Goal: Transaction & Acquisition: Subscribe to service/newsletter

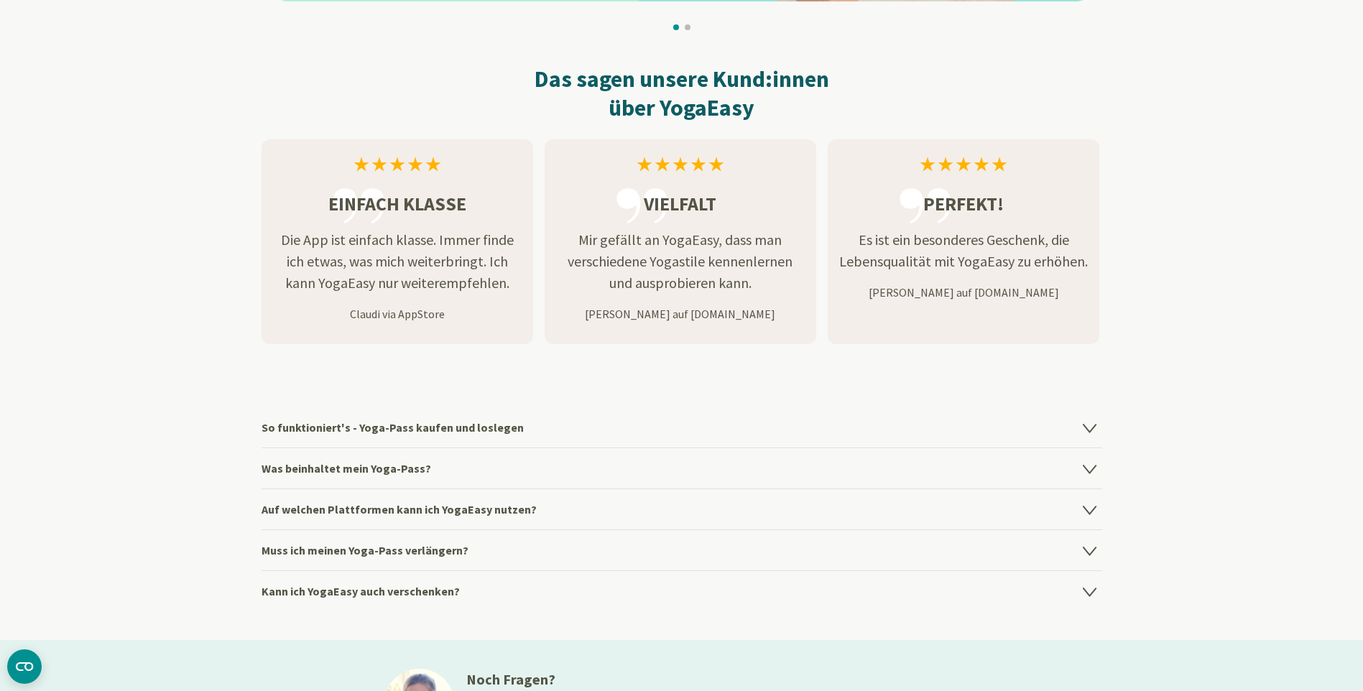
scroll to position [1725, 0]
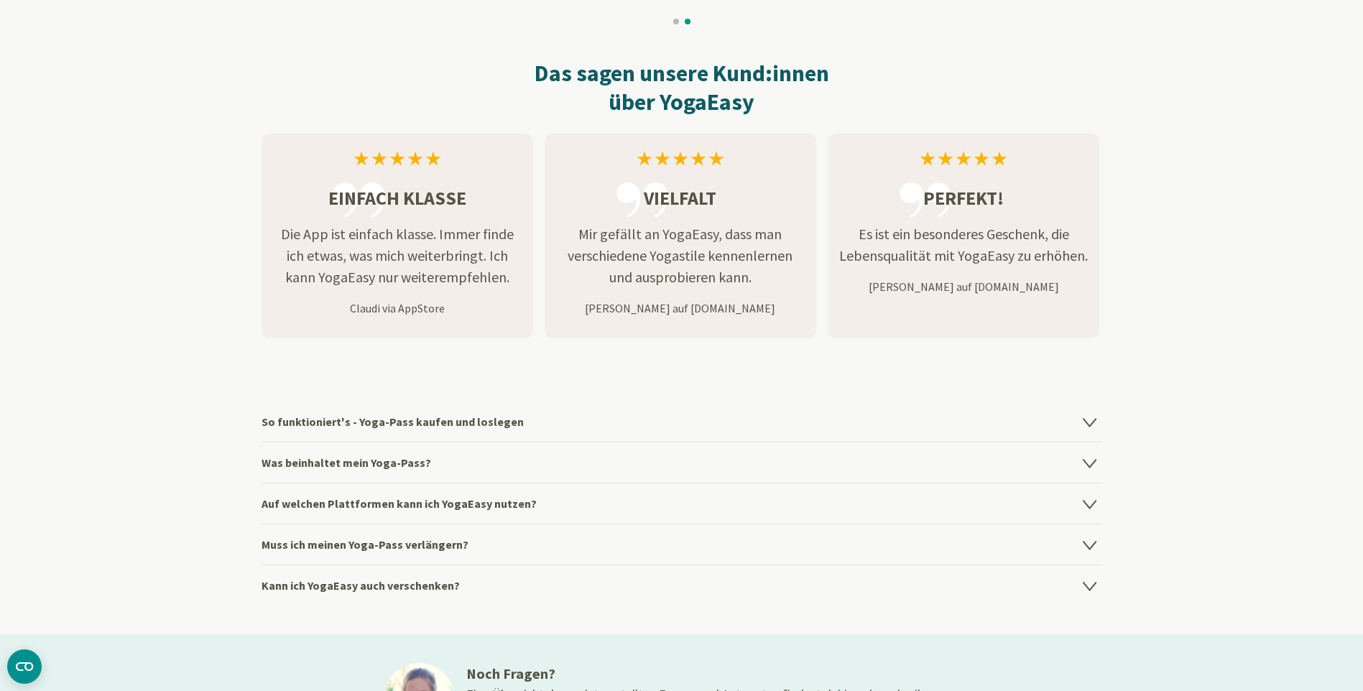
click at [1089, 420] on icon at bounding box center [1089, 423] width 12 height 8
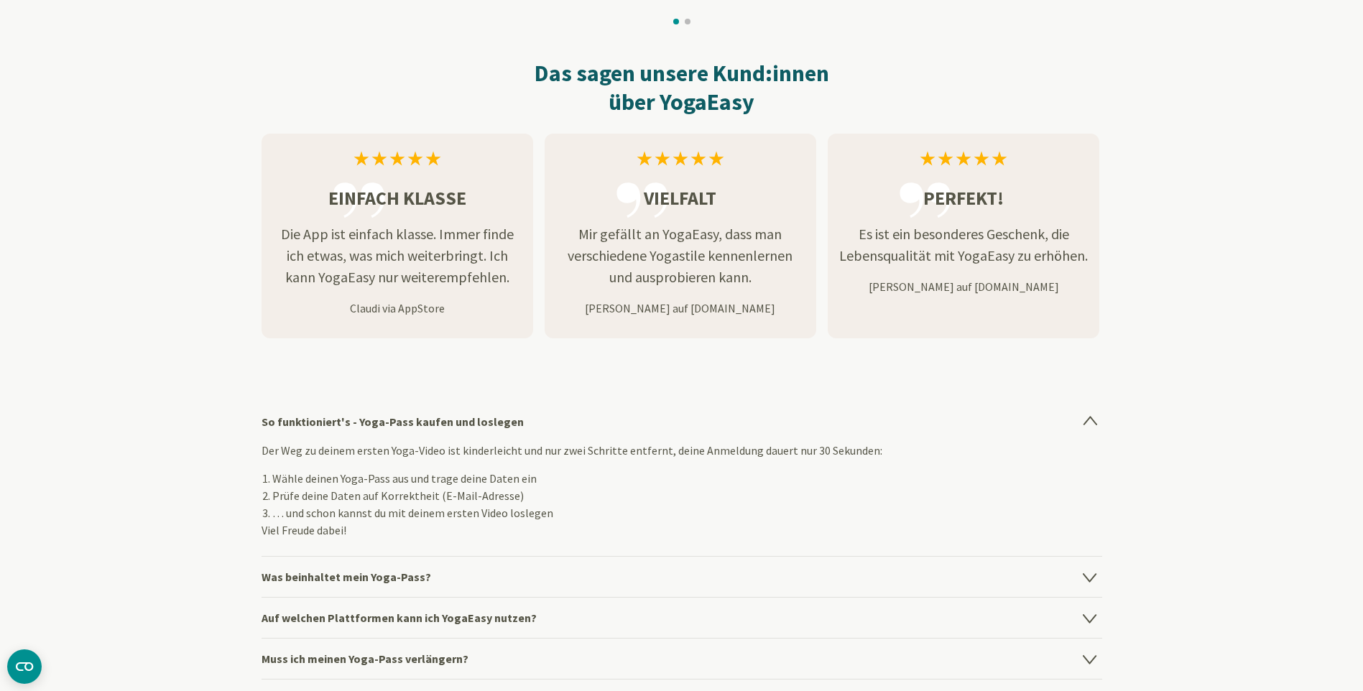
click at [1091, 418] on icon at bounding box center [1090, 422] width 12 height 8
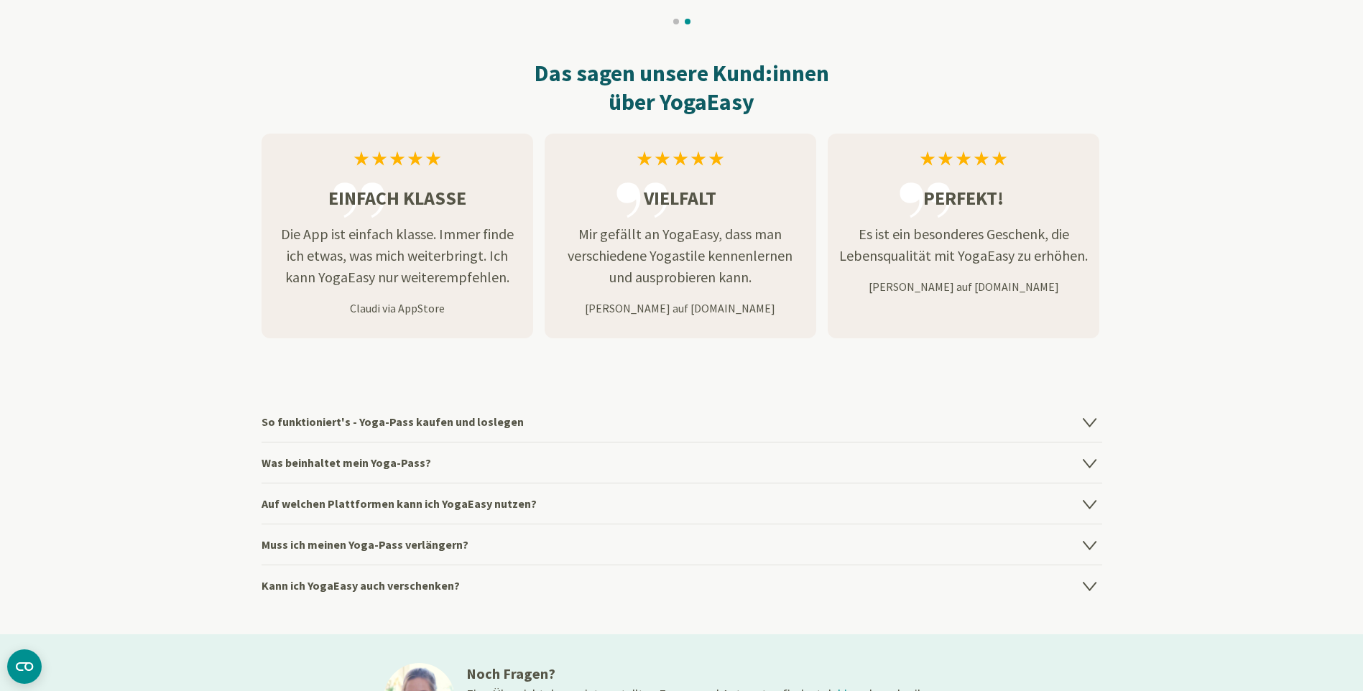
click at [1093, 463] on icon at bounding box center [1089, 464] width 12 height 8
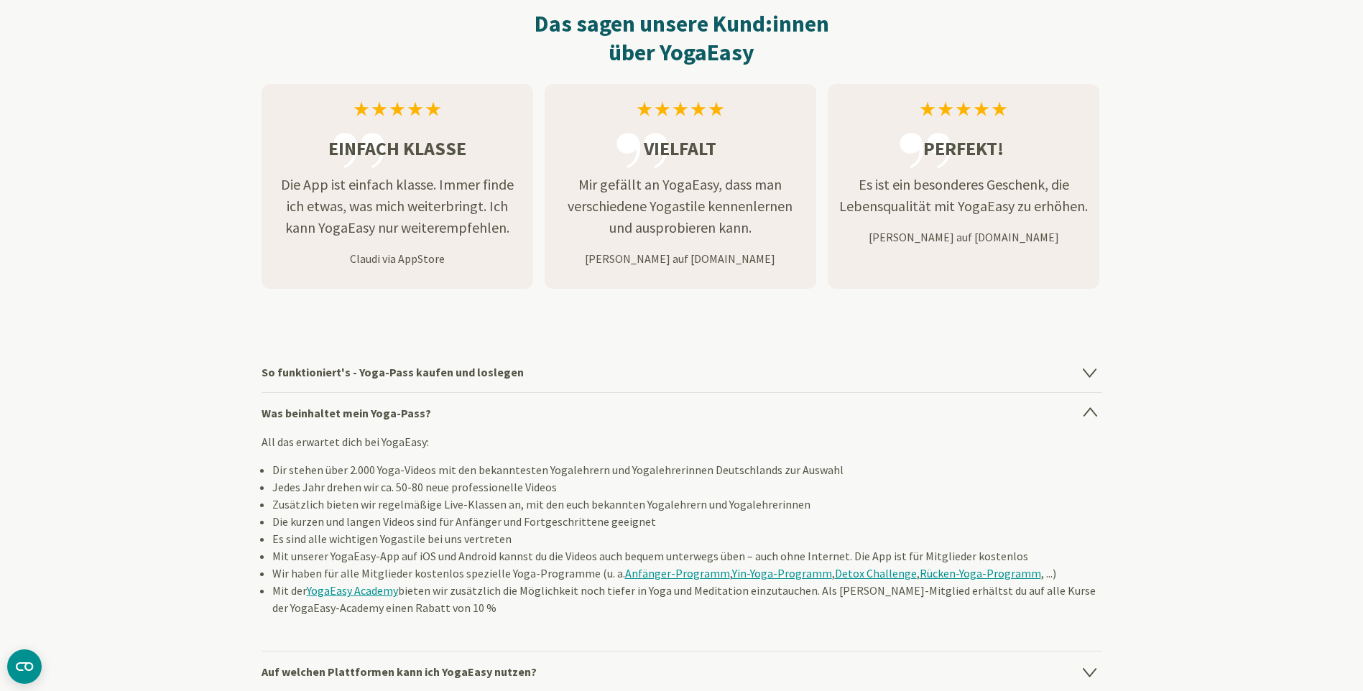
scroll to position [1797, 0]
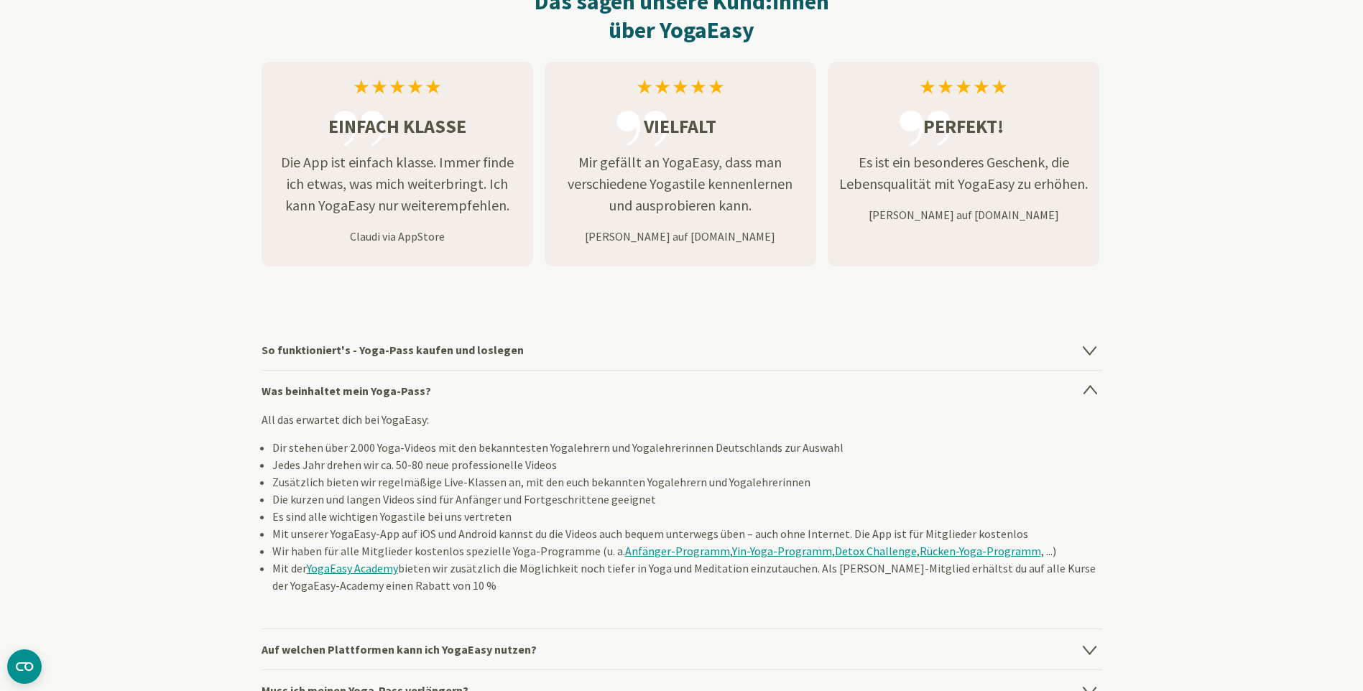
click at [1092, 391] on icon at bounding box center [1090, 391] width 12 height 8
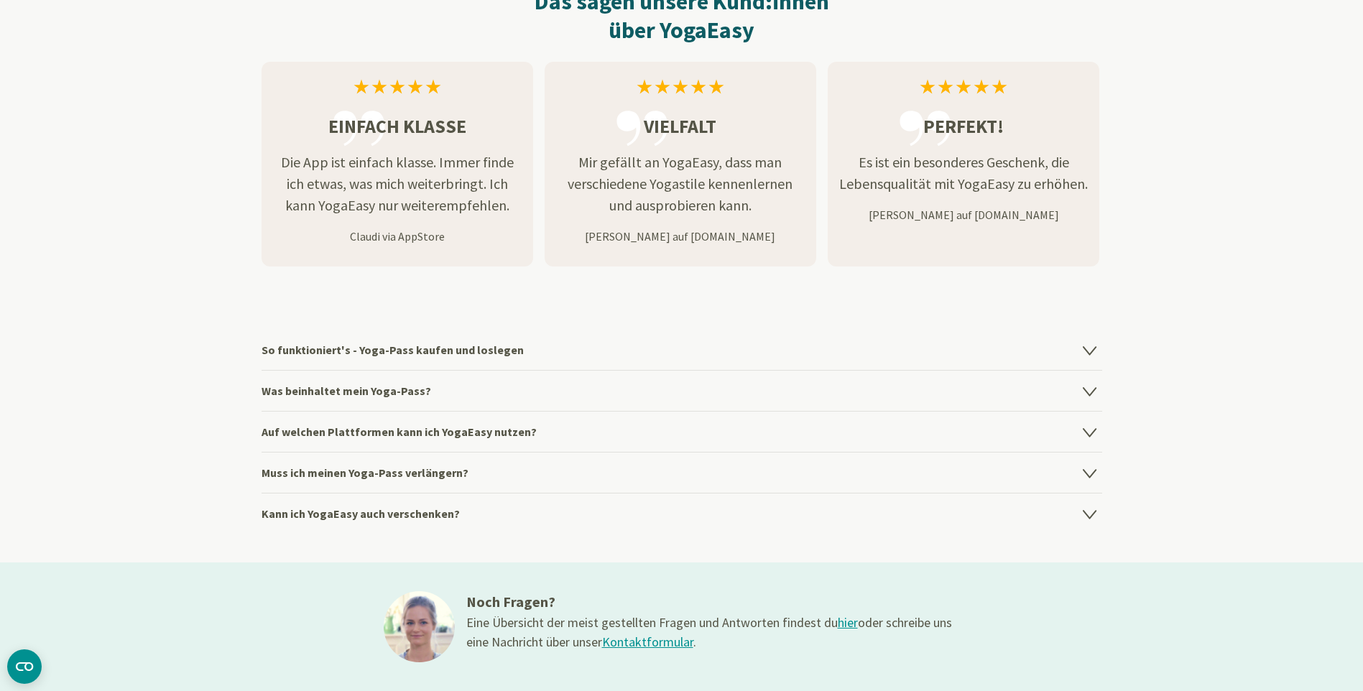
click at [1089, 438] on icon at bounding box center [1090, 431] width 17 height 17
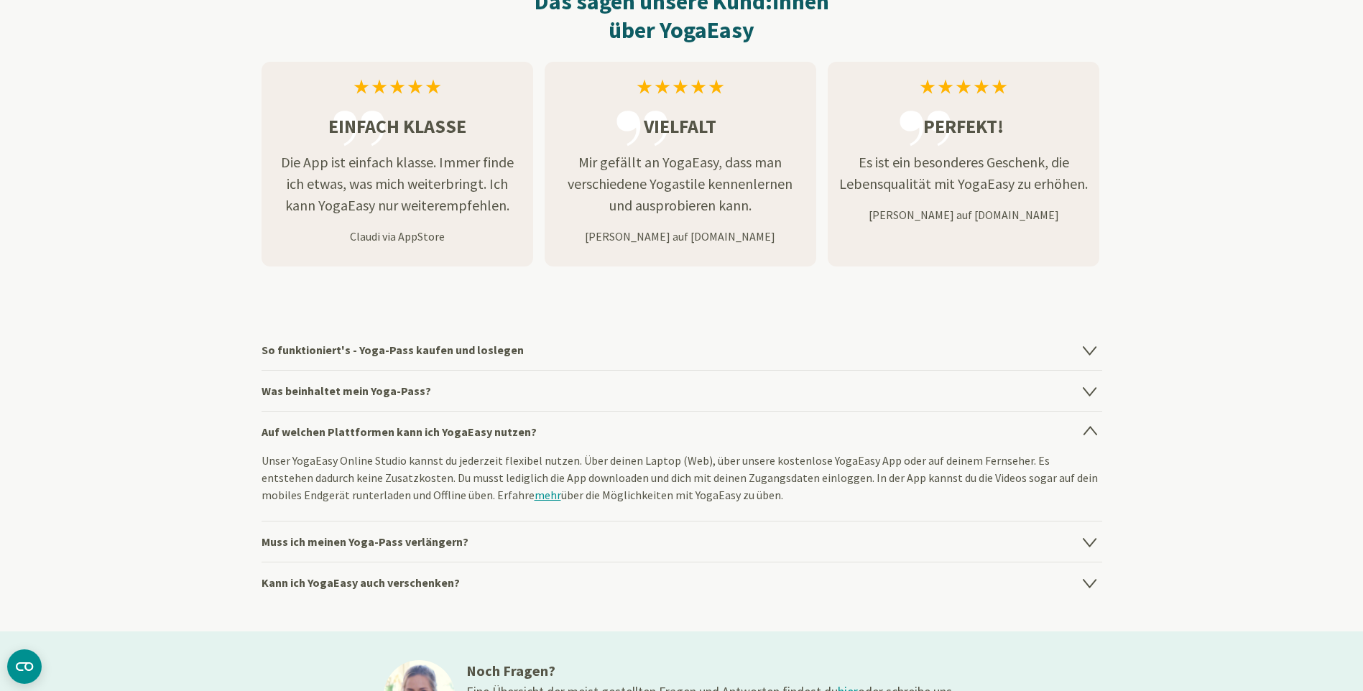
click at [1094, 433] on icon at bounding box center [1090, 432] width 12 height 8
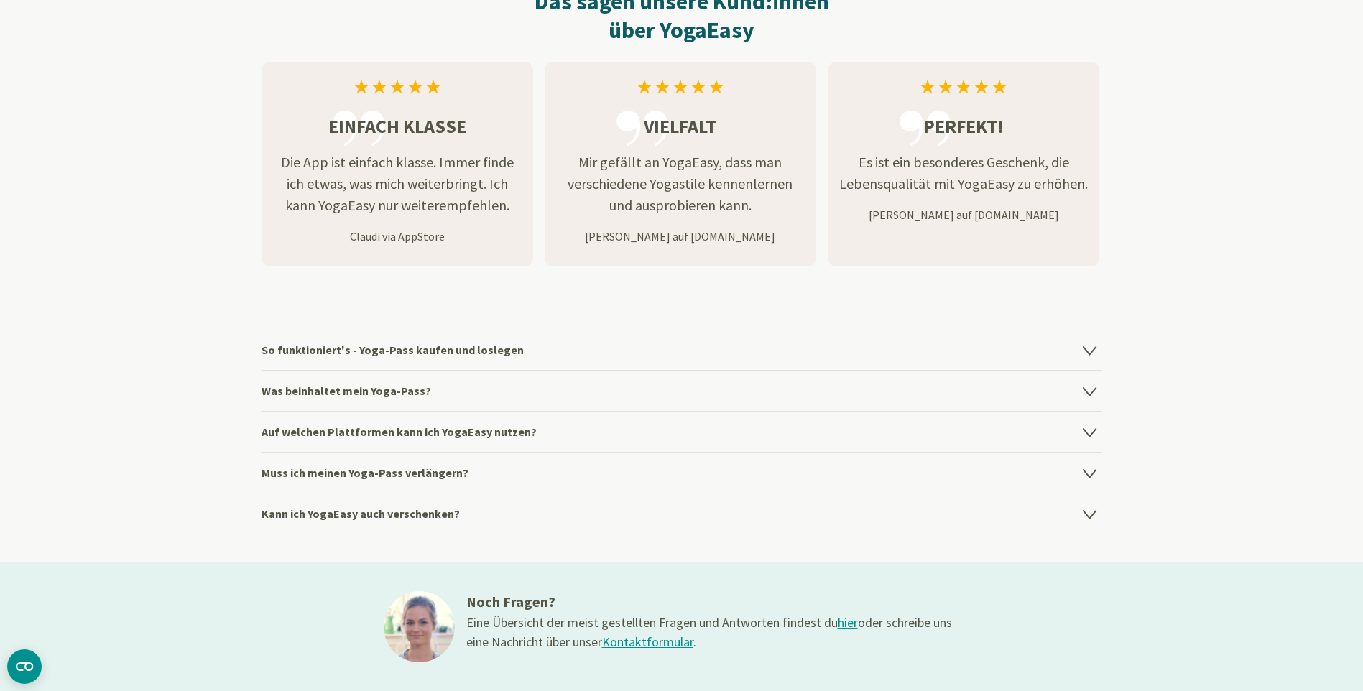
click at [1089, 471] on icon at bounding box center [1090, 472] width 17 height 17
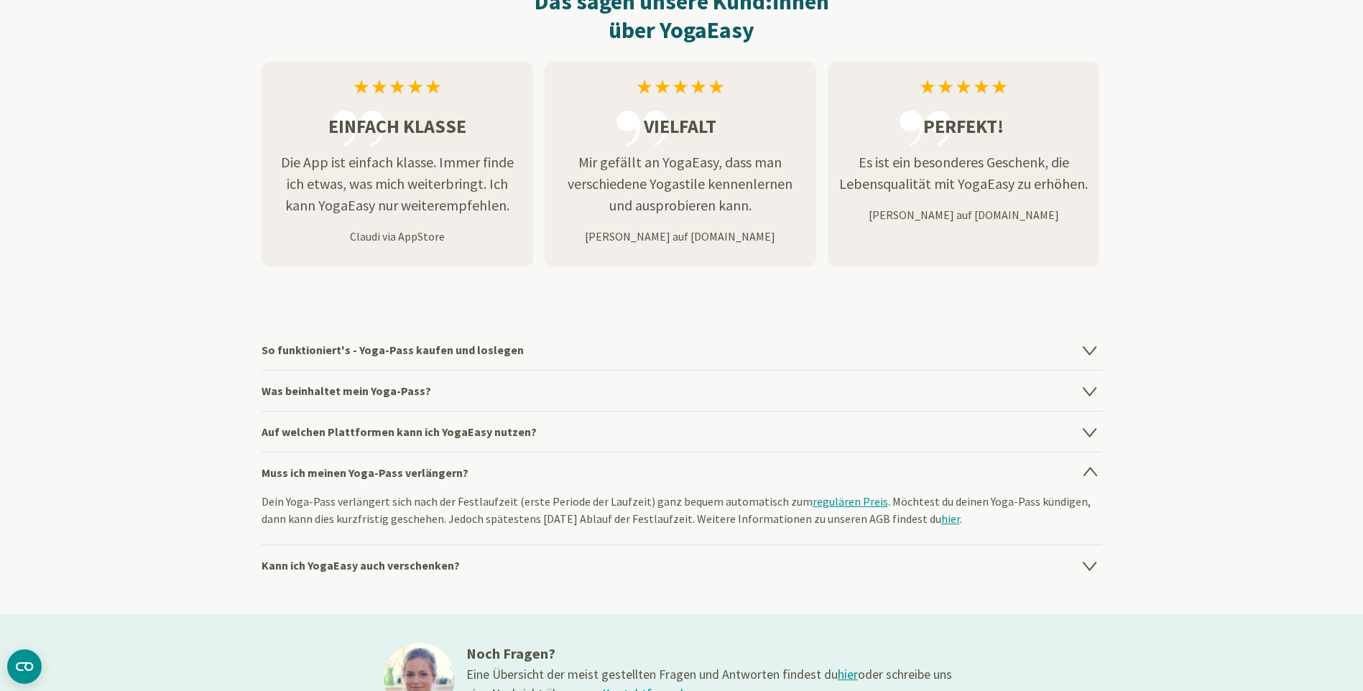
click at [1089, 476] on icon at bounding box center [1090, 473] width 12 height 8
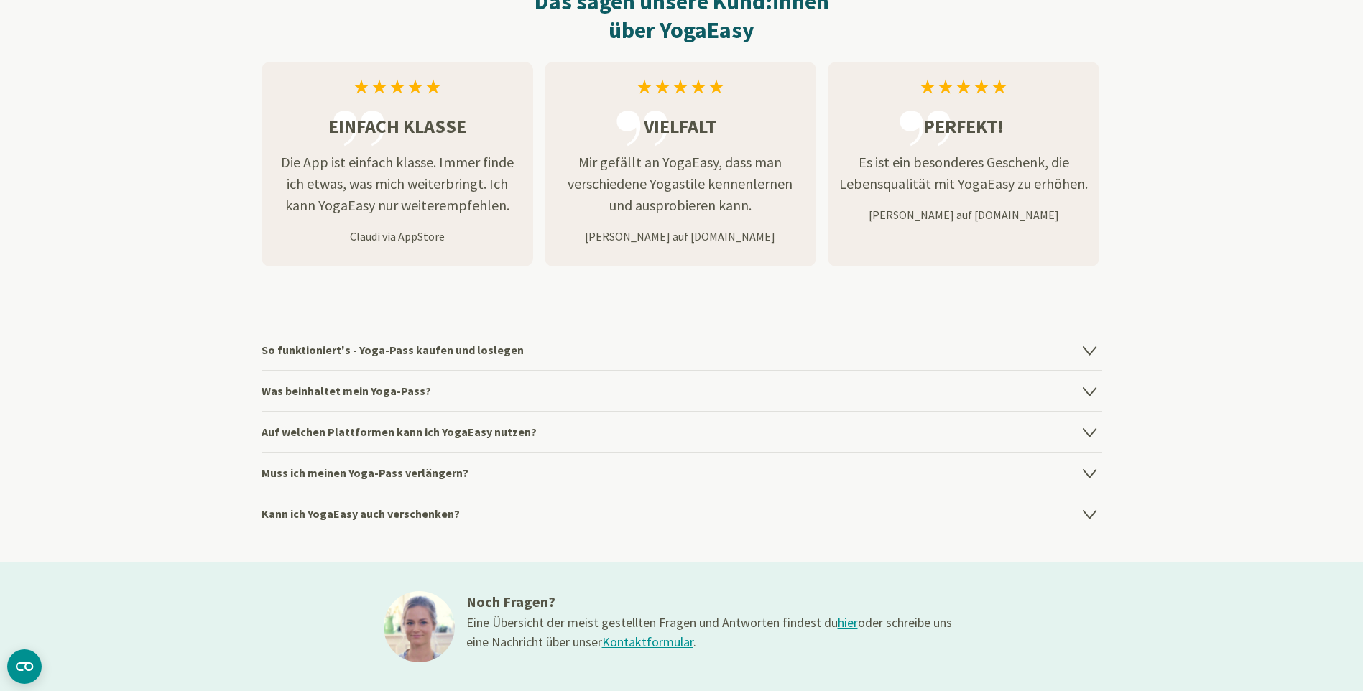
click at [1088, 506] on icon at bounding box center [1090, 513] width 17 height 17
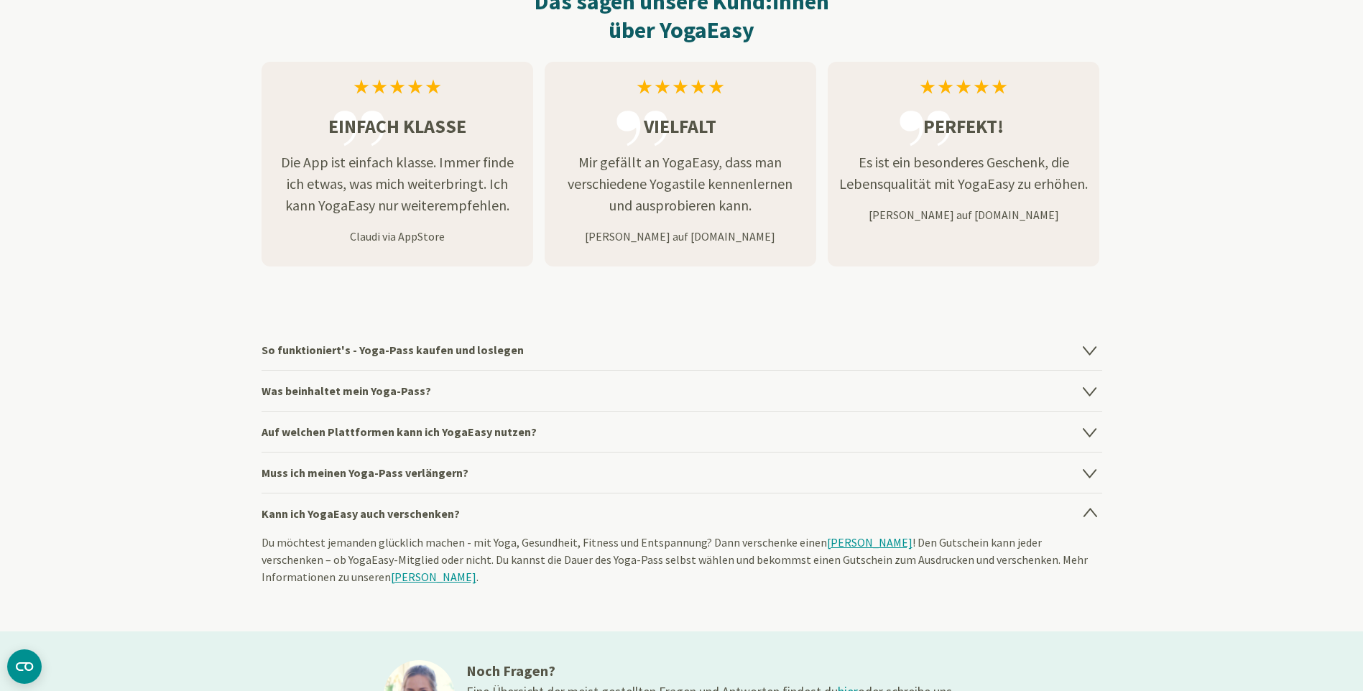
click at [1094, 513] on icon at bounding box center [1090, 514] width 12 height 8
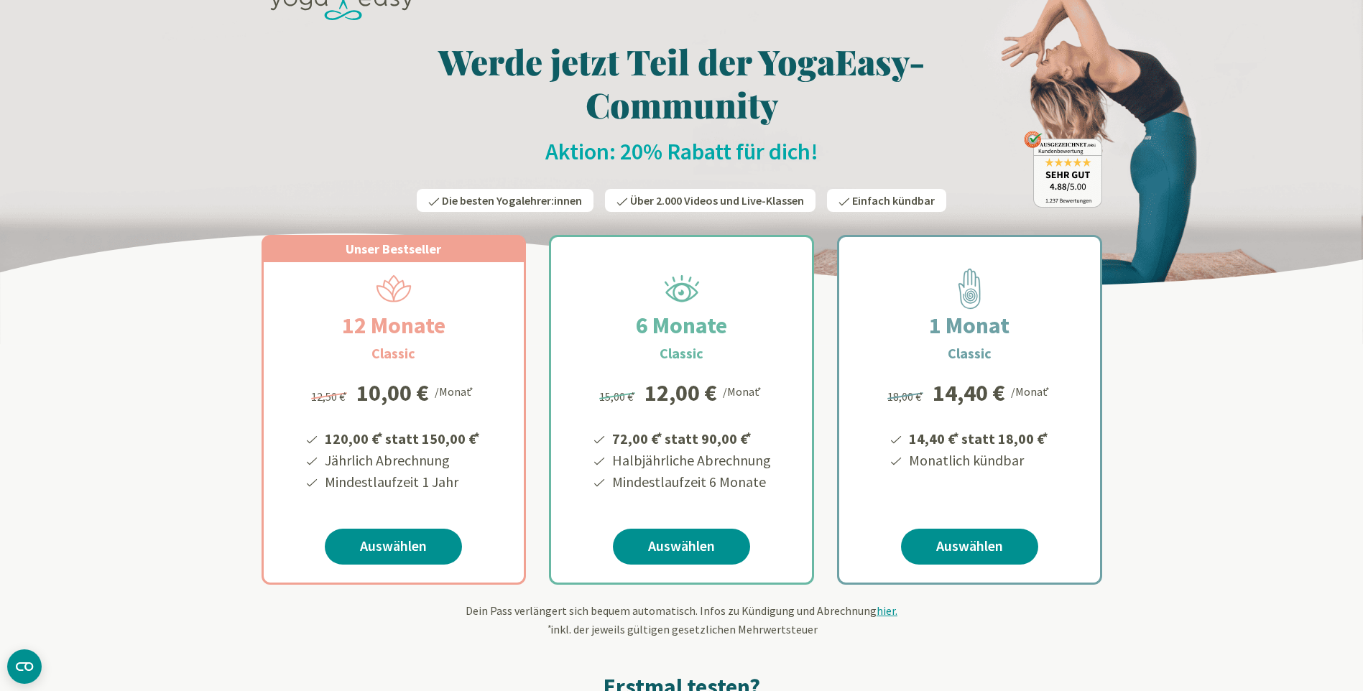
scroll to position [72, 0]
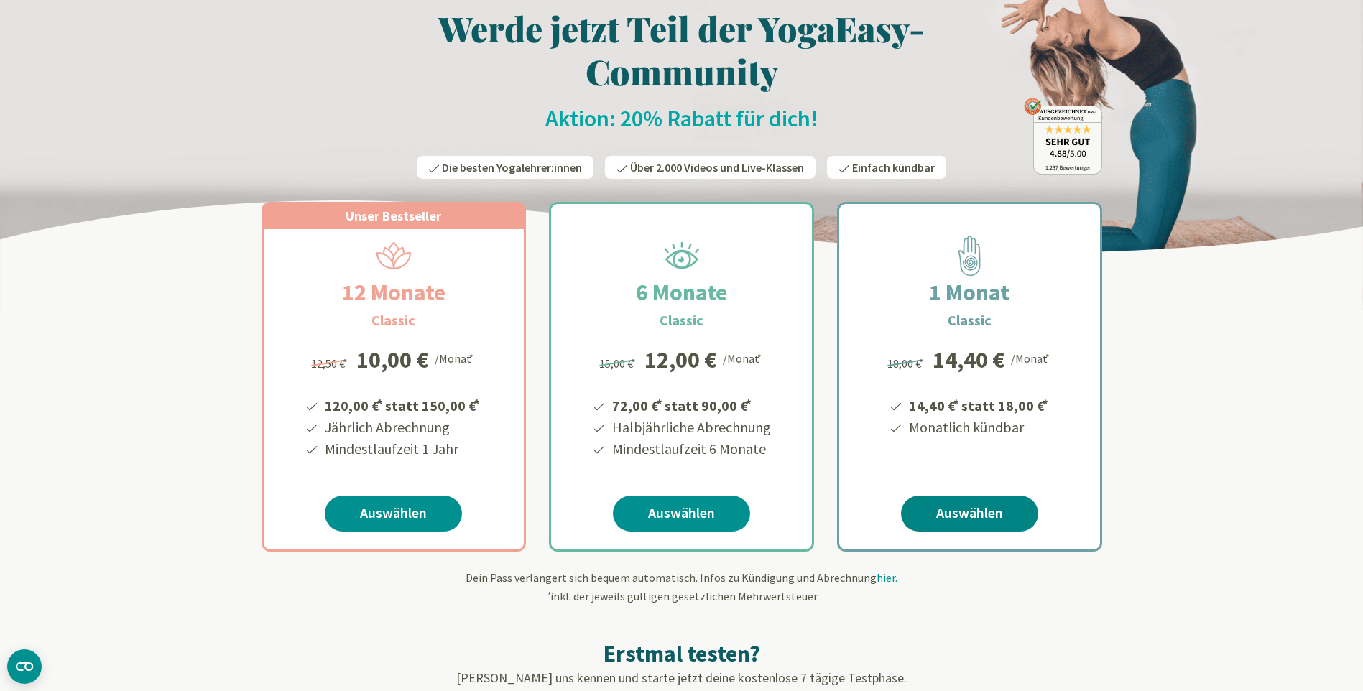
click at [990, 508] on link "Auswählen" at bounding box center [969, 514] width 137 height 36
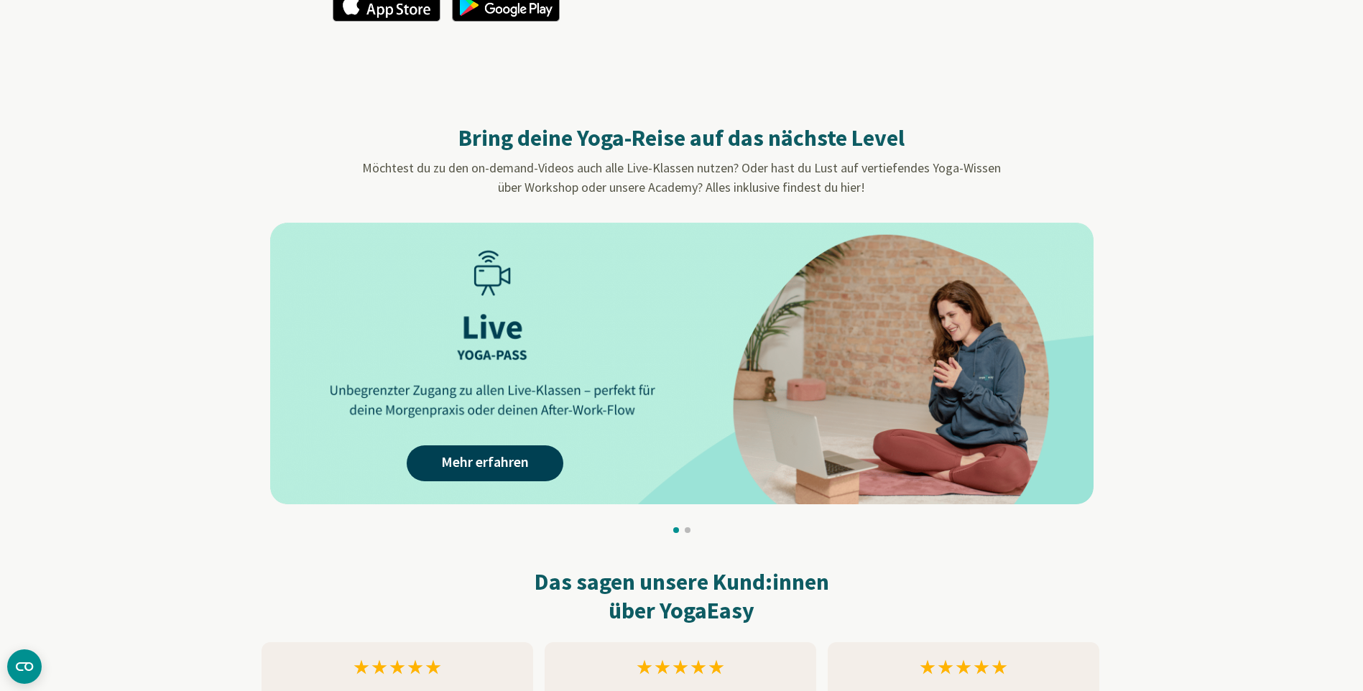
scroll to position [1222, 0]
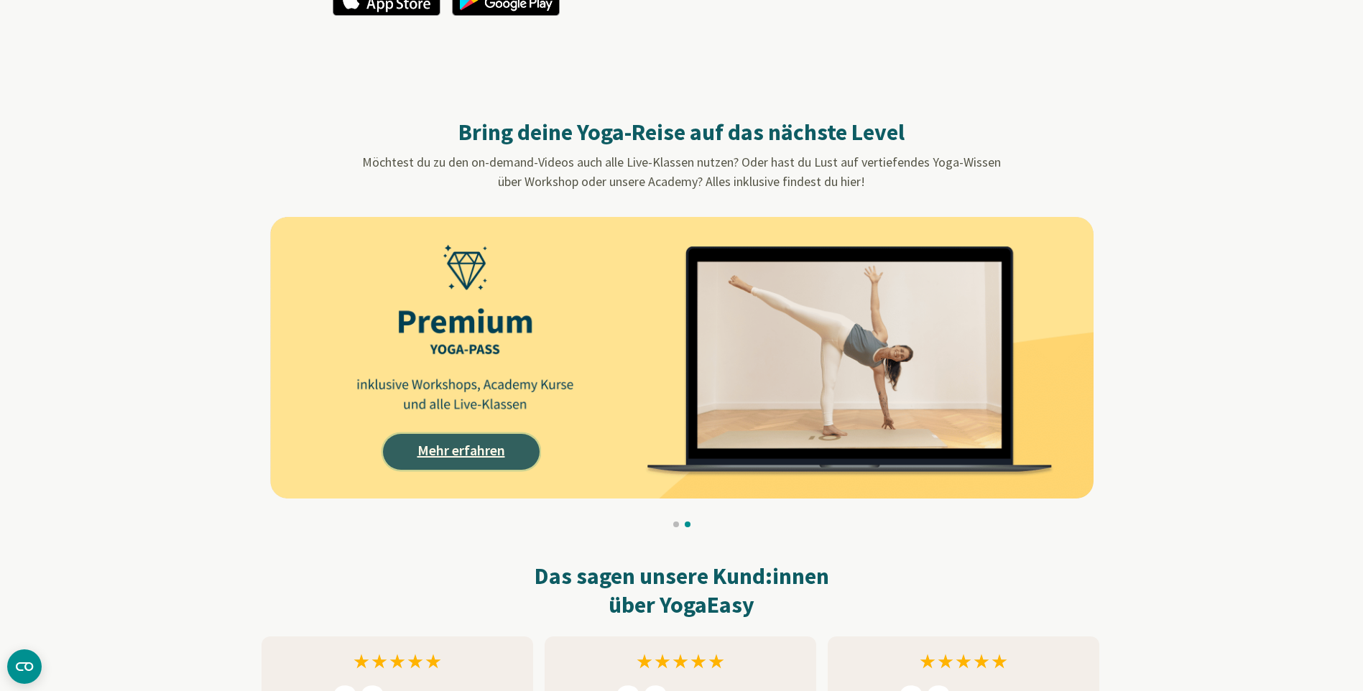
click at [477, 443] on link "Mehr erfahren" at bounding box center [461, 452] width 157 height 36
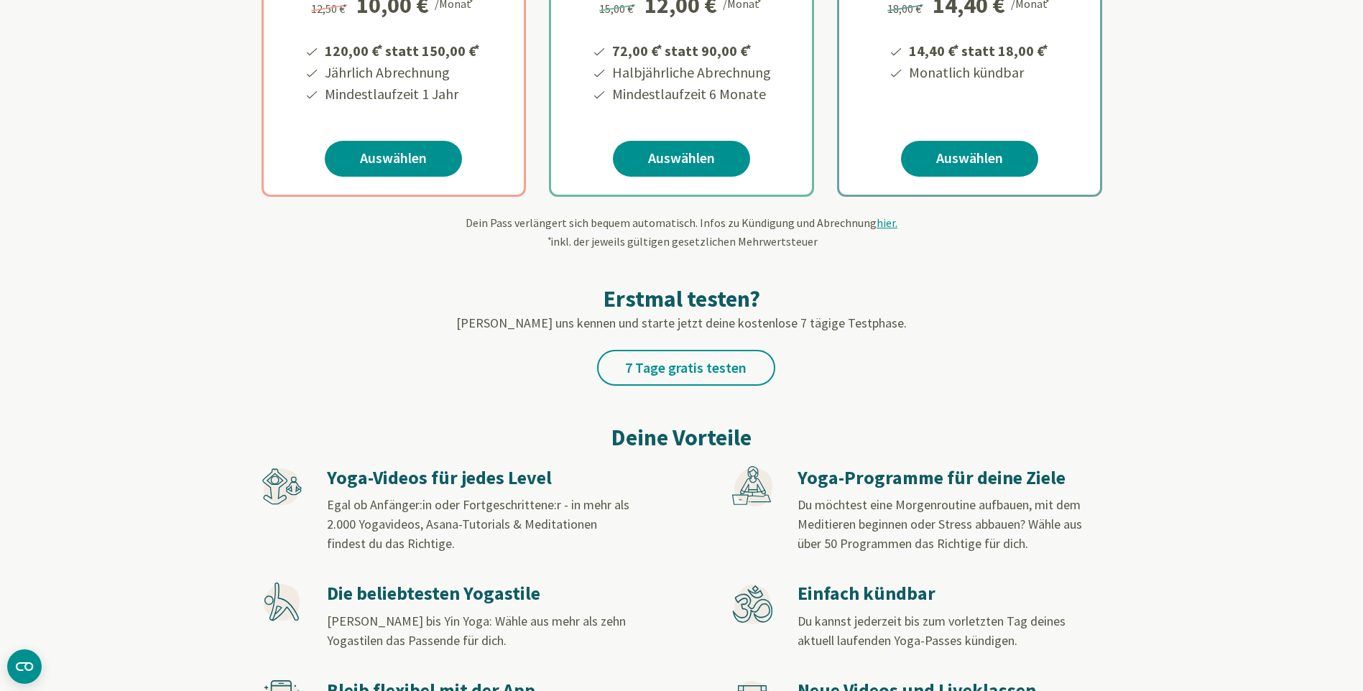
scroll to position [431, 0]
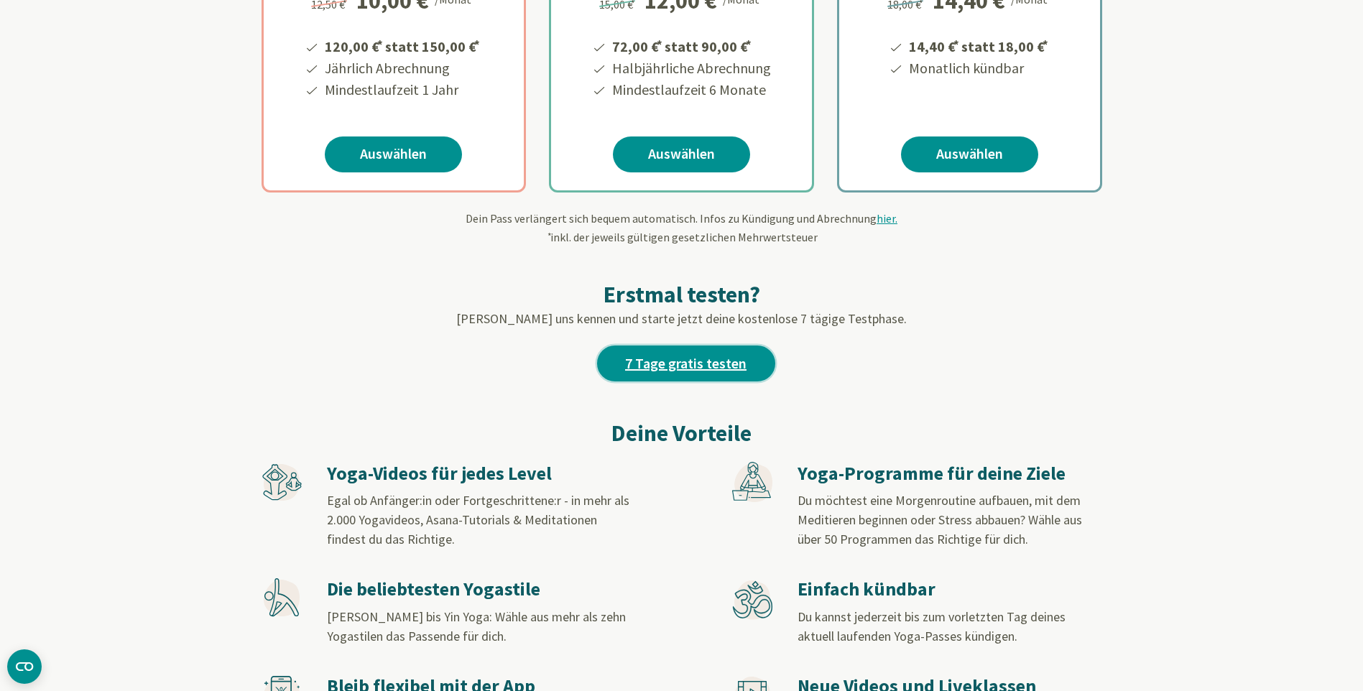
click at [699, 367] on link "7 Tage gratis testen" at bounding box center [686, 364] width 178 height 36
